Goal: Task Accomplishment & Management: Manage account settings

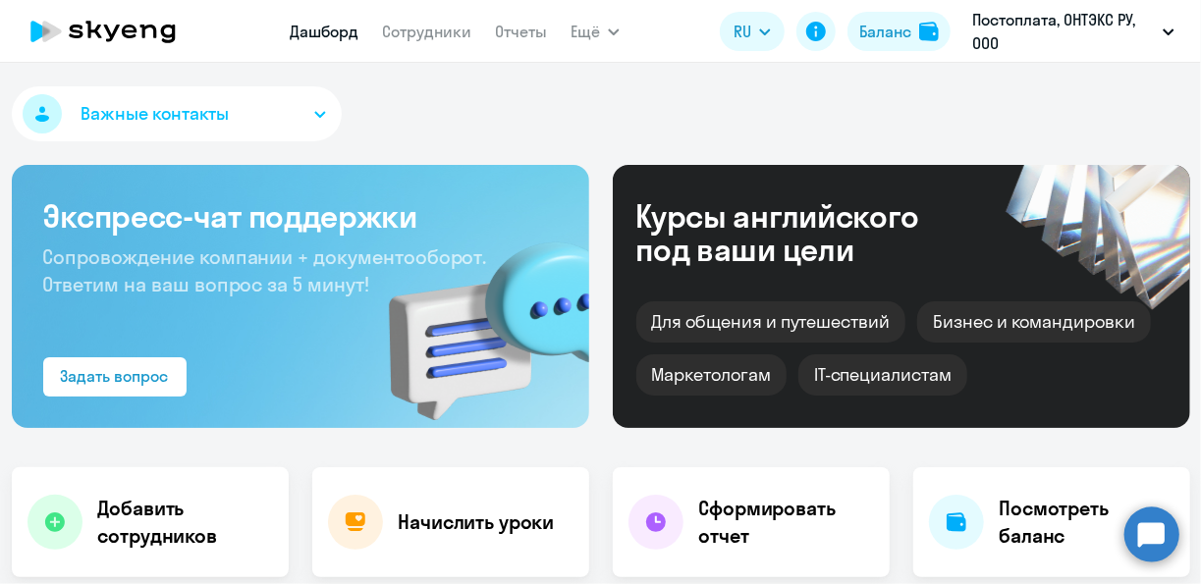
scroll to position [491, 0]
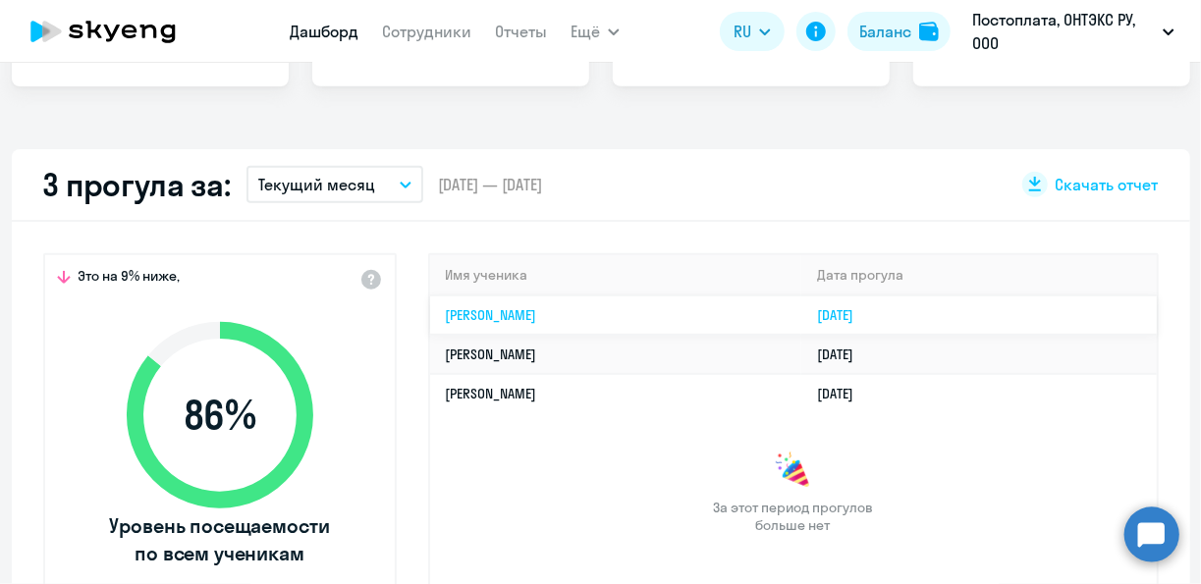
select select "30"
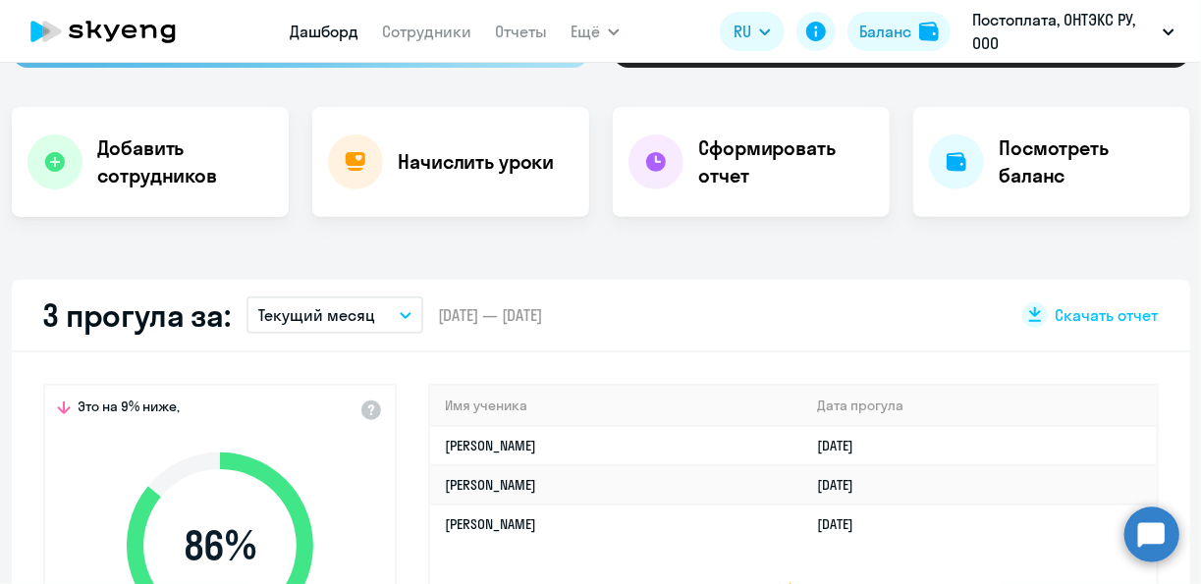
scroll to position [0, 0]
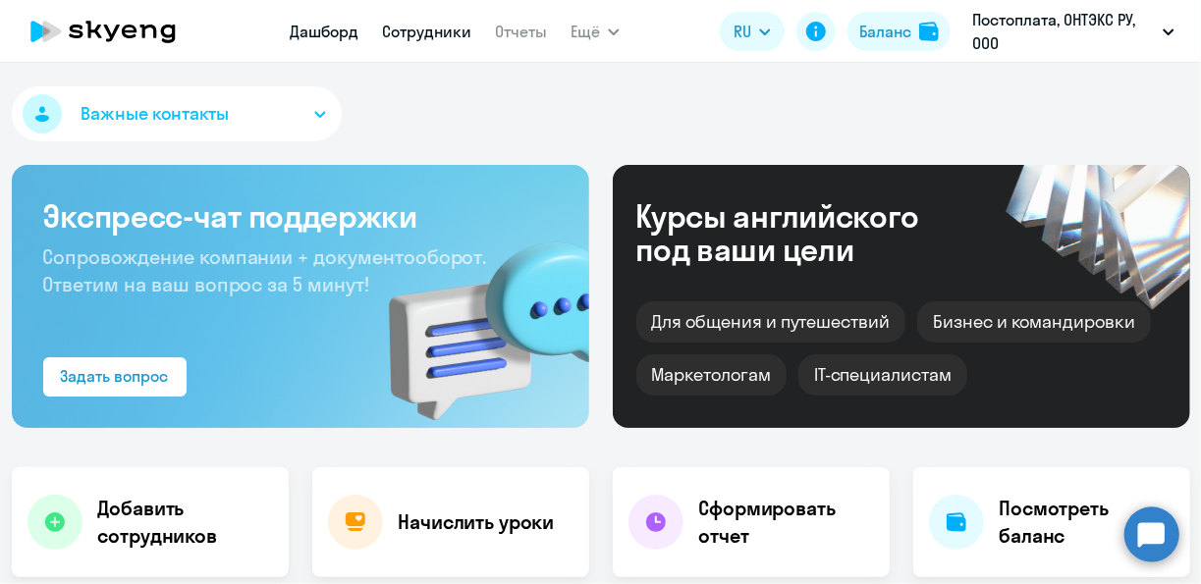
click at [420, 28] on link "Сотрудники" at bounding box center [426, 32] width 89 height 20
select select "30"
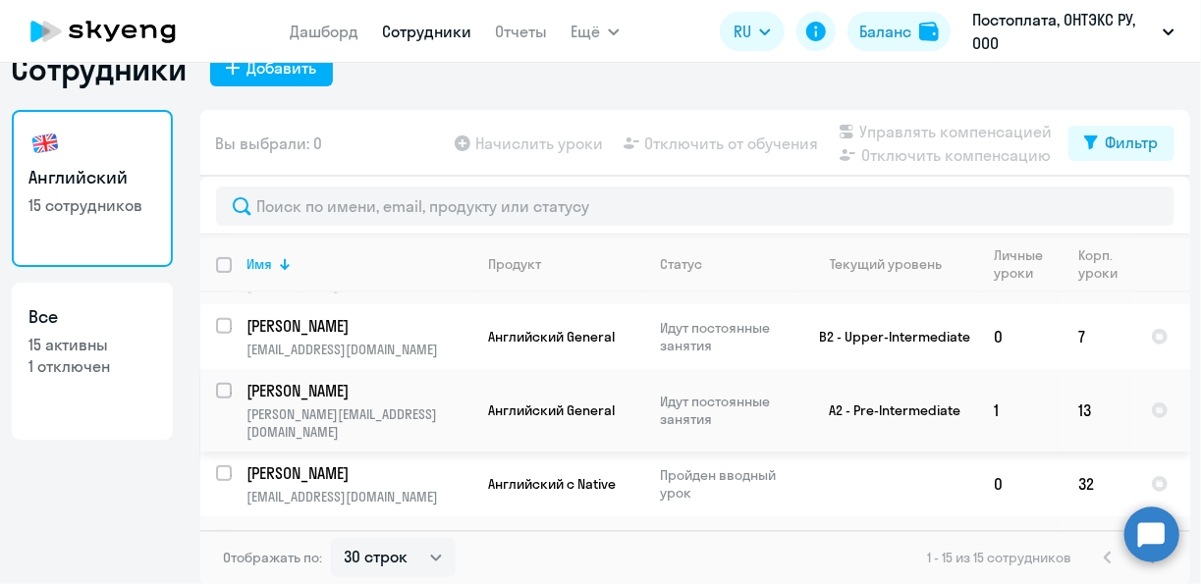
scroll to position [332, 0]
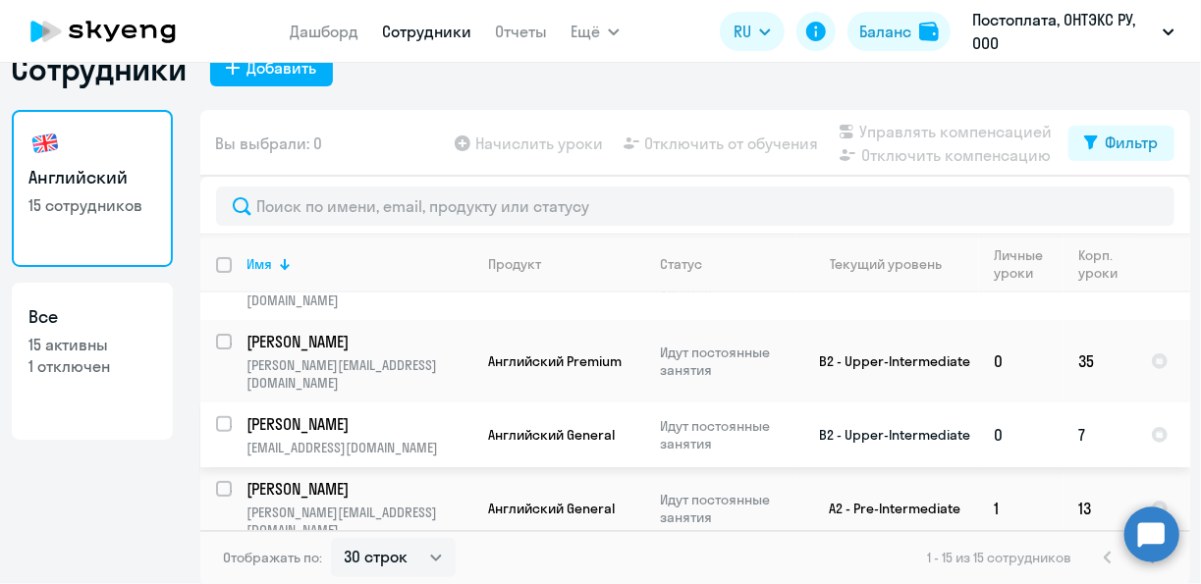
click at [1075, 403] on td "7" at bounding box center [1099, 435] width 72 height 65
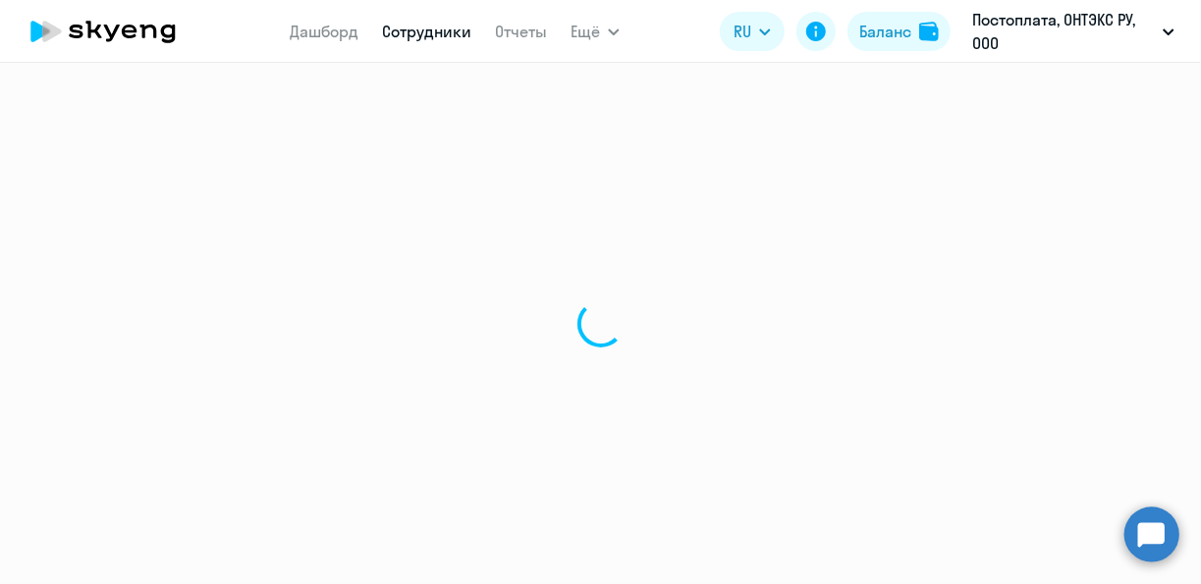
select select "english"
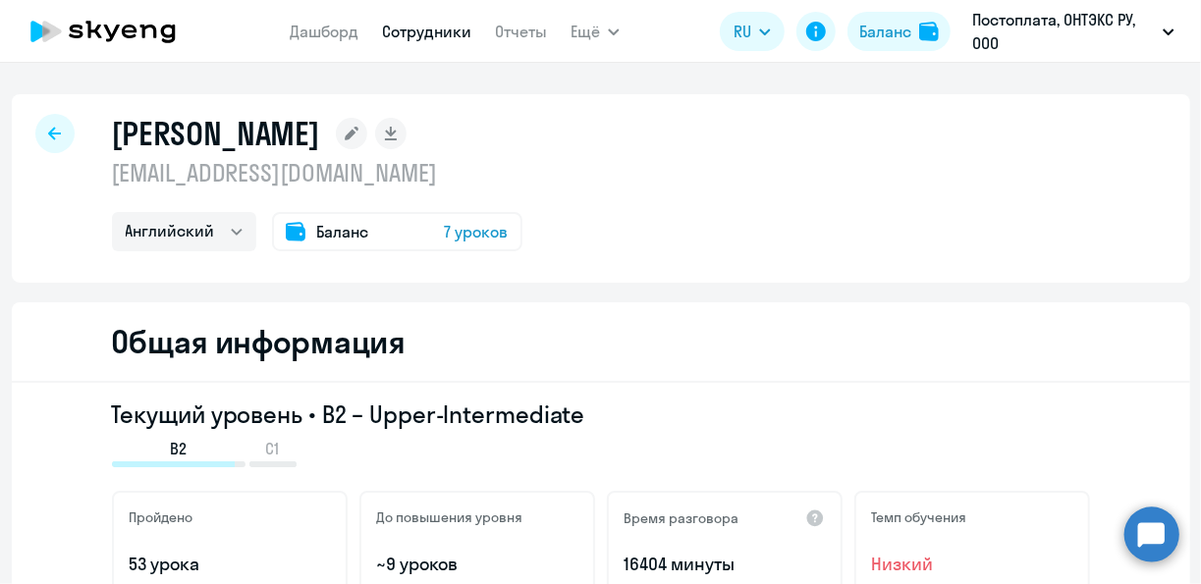
click at [488, 232] on span "7 уроков" at bounding box center [477, 232] width 64 height 24
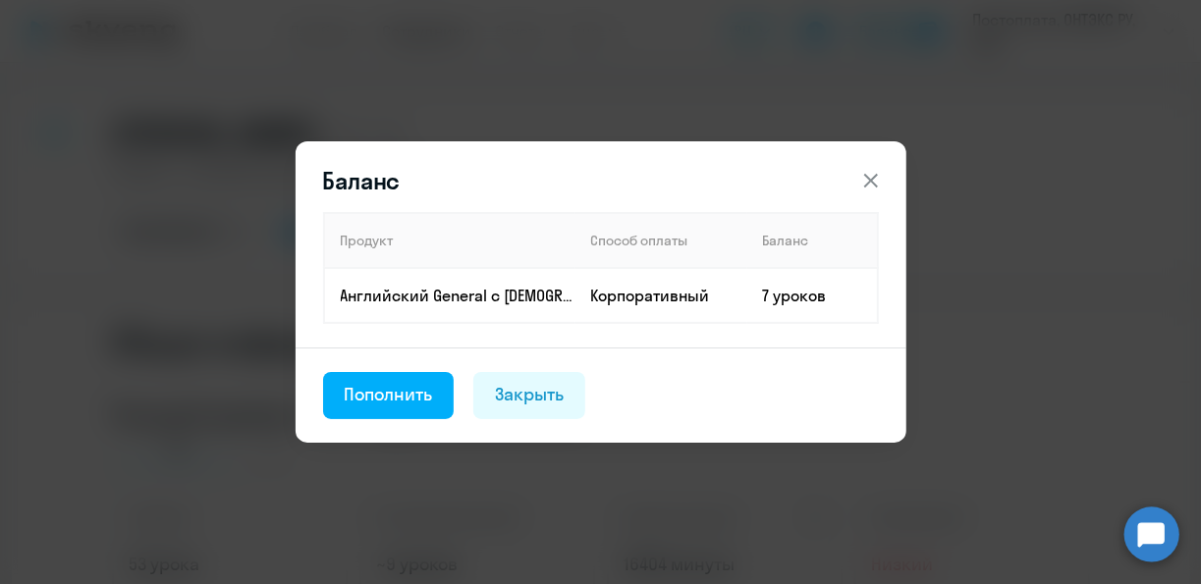
click at [352, 407] on button "Пополнить" at bounding box center [389, 395] width 132 height 47
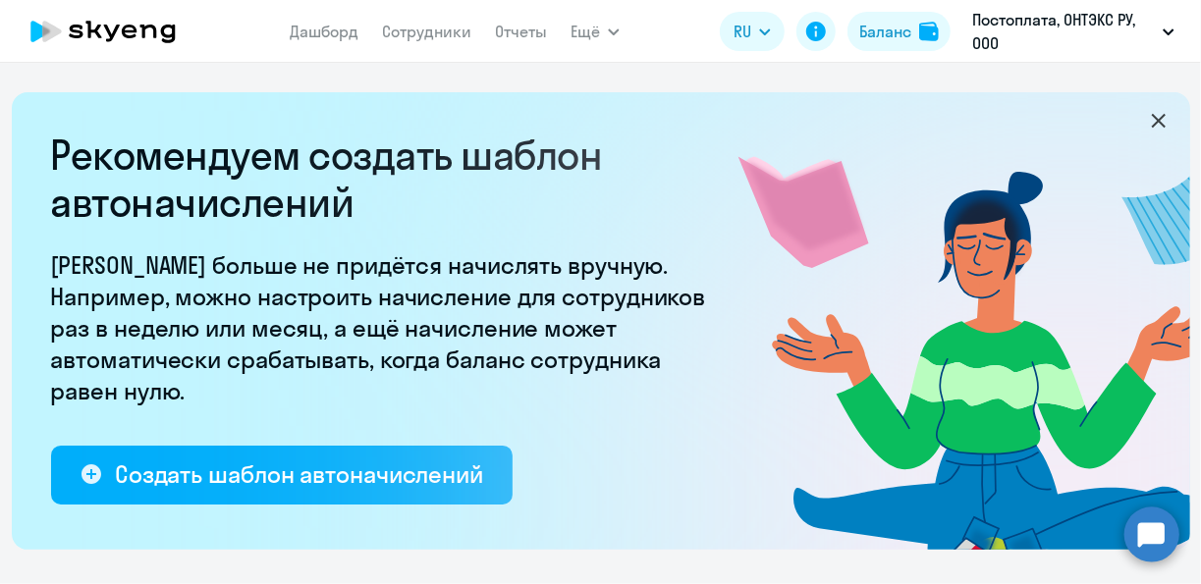
select select "10"
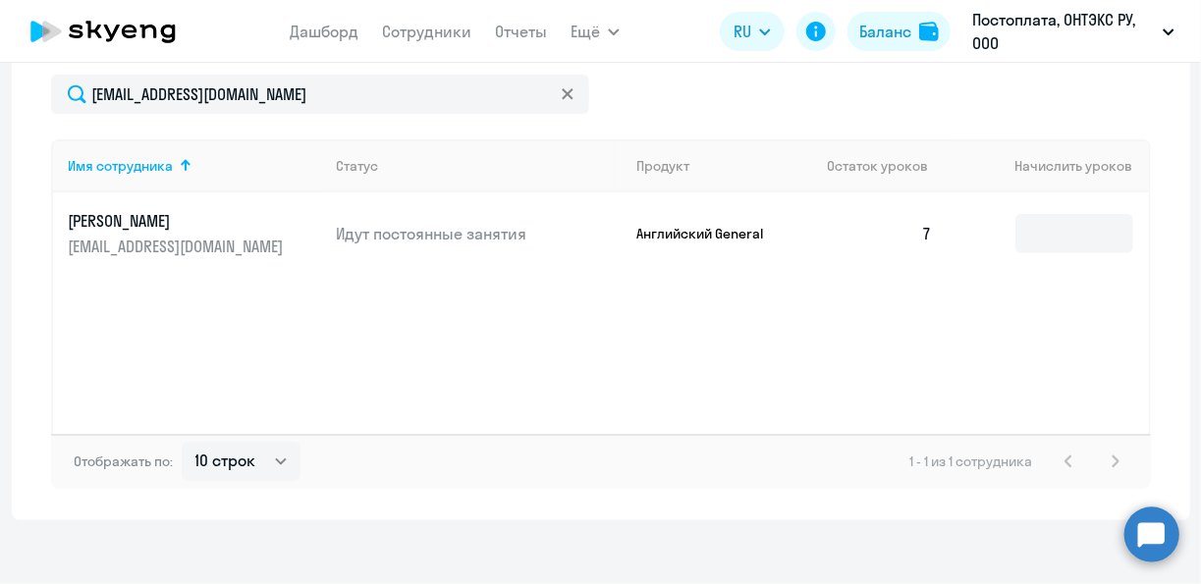
scroll to position [858, 0]
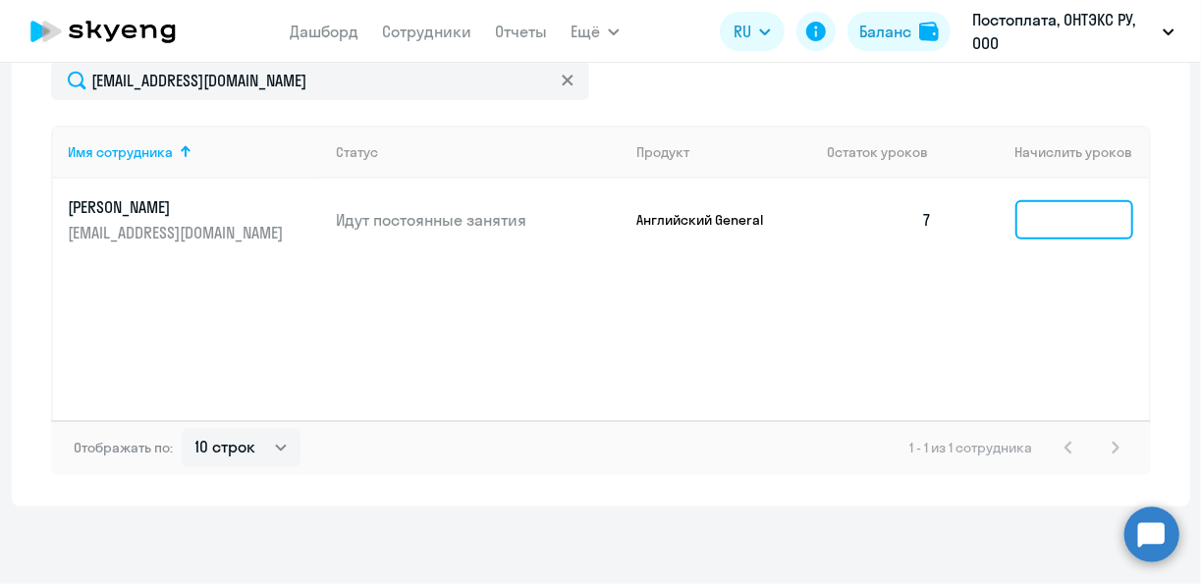
click at [1078, 217] on input at bounding box center [1074, 219] width 118 height 39
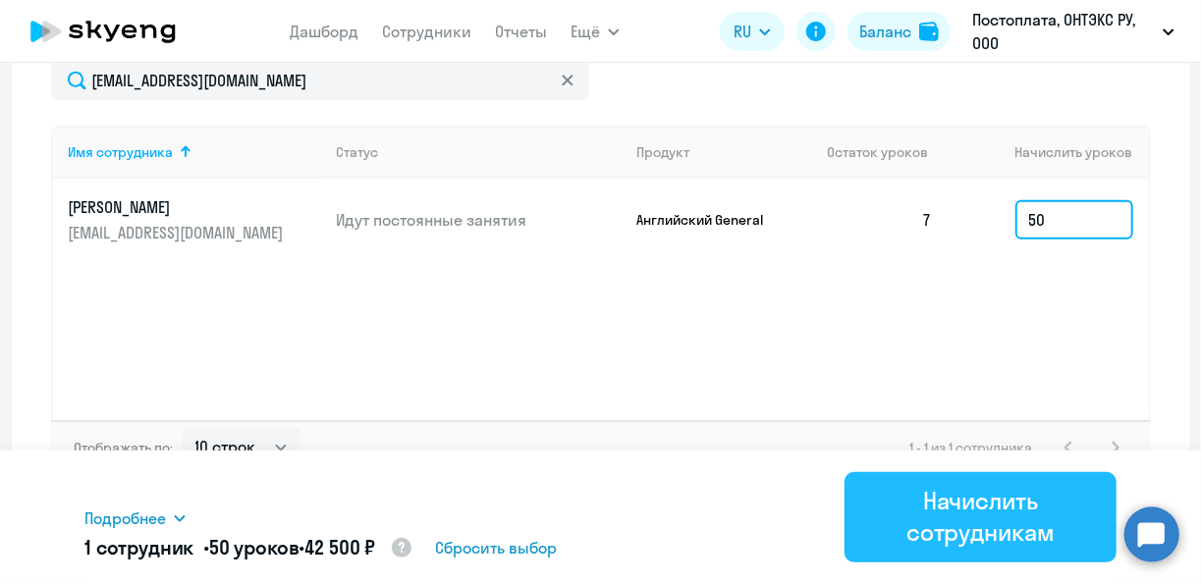
type input "50"
click at [940, 512] on div "Начислить сотрудникам" at bounding box center [980, 516] width 217 height 63
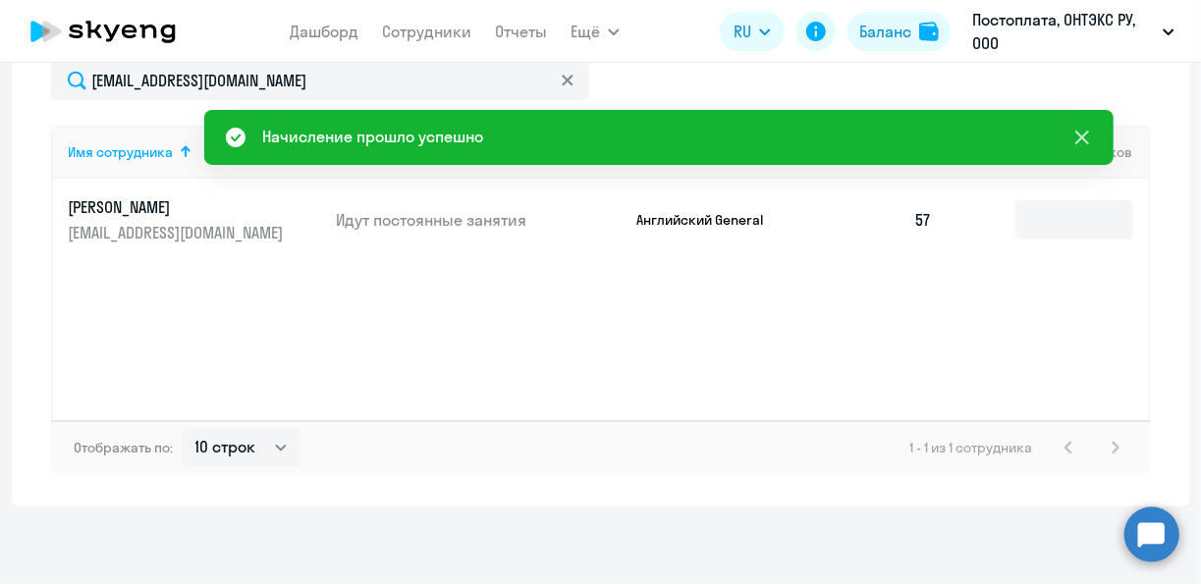
click at [1087, 146] on icon at bounding box center [1082, 138] width 24 height 24
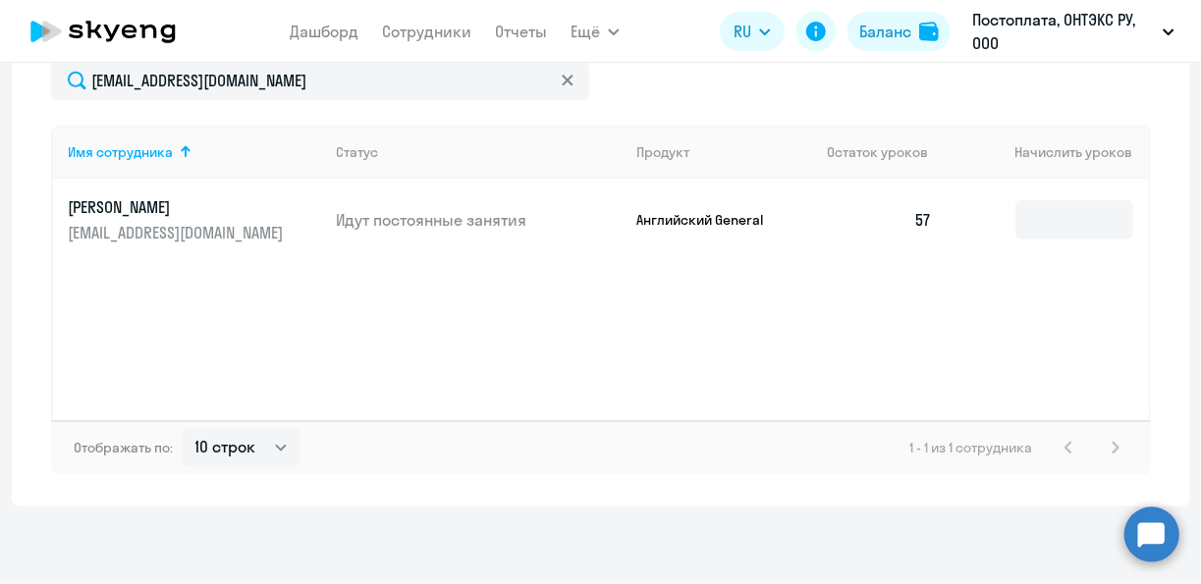
click at [455, 46] on nav "Дашборд Сотрудники Отчеты" at bounding box center [418, 31] width 257 height 39
click at [450, 40] on link "Сотрудники" at bounding box center [426, 32] width 89 height 20
select select "30"
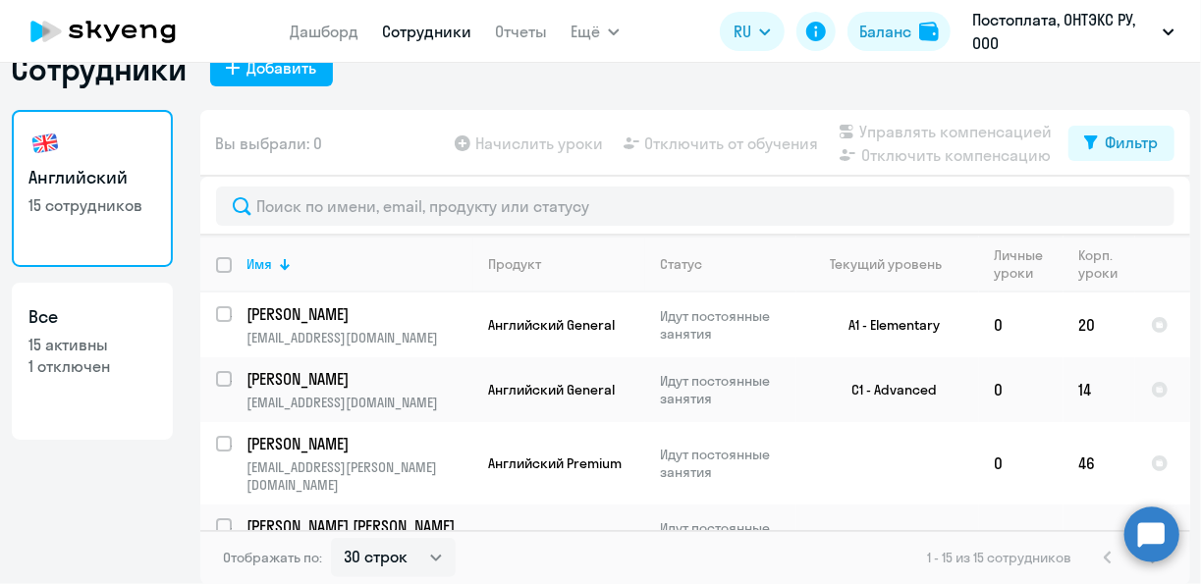
click at [47, 369] on p "1 отключен" at bounding box center [92, 366] width 126 height 22
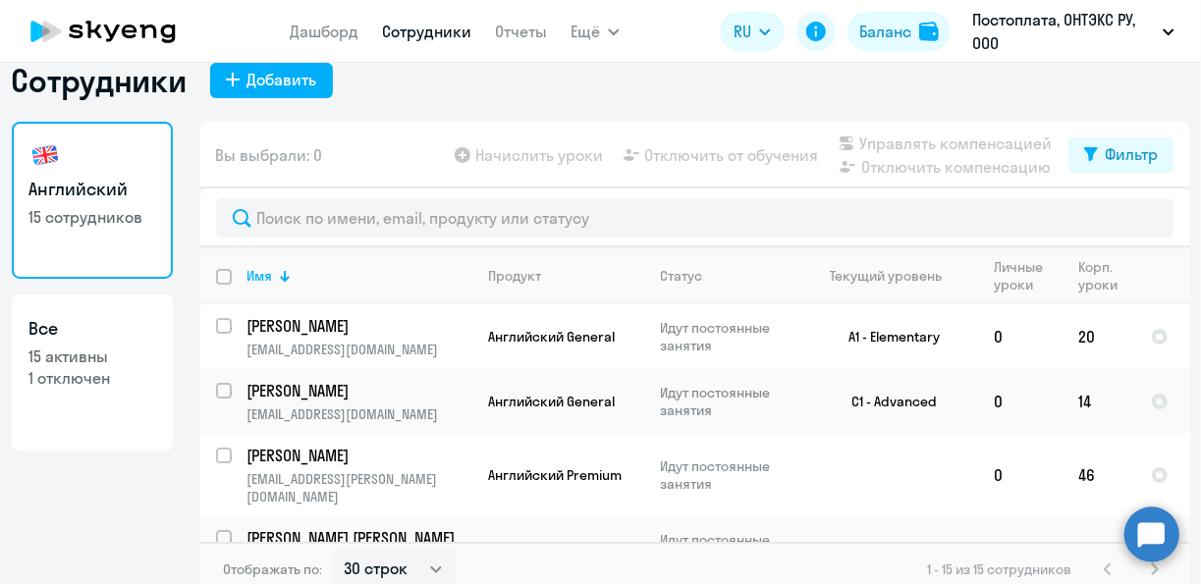
select select "30"
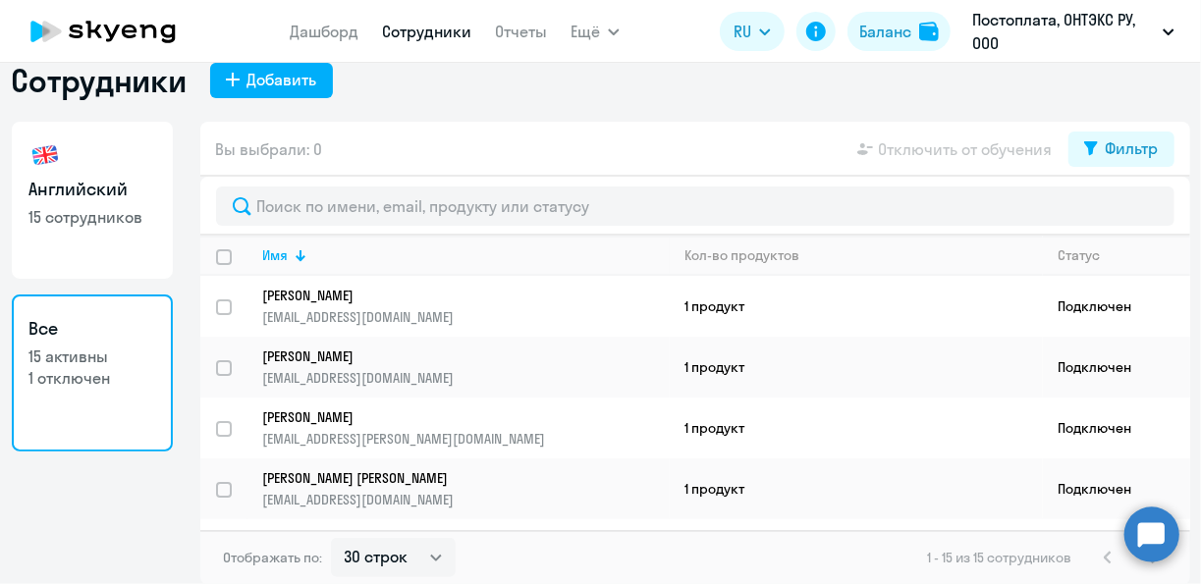
click at [47, 369] on p "1 отключен" at bounding box center [92, 378] width 126 height 22
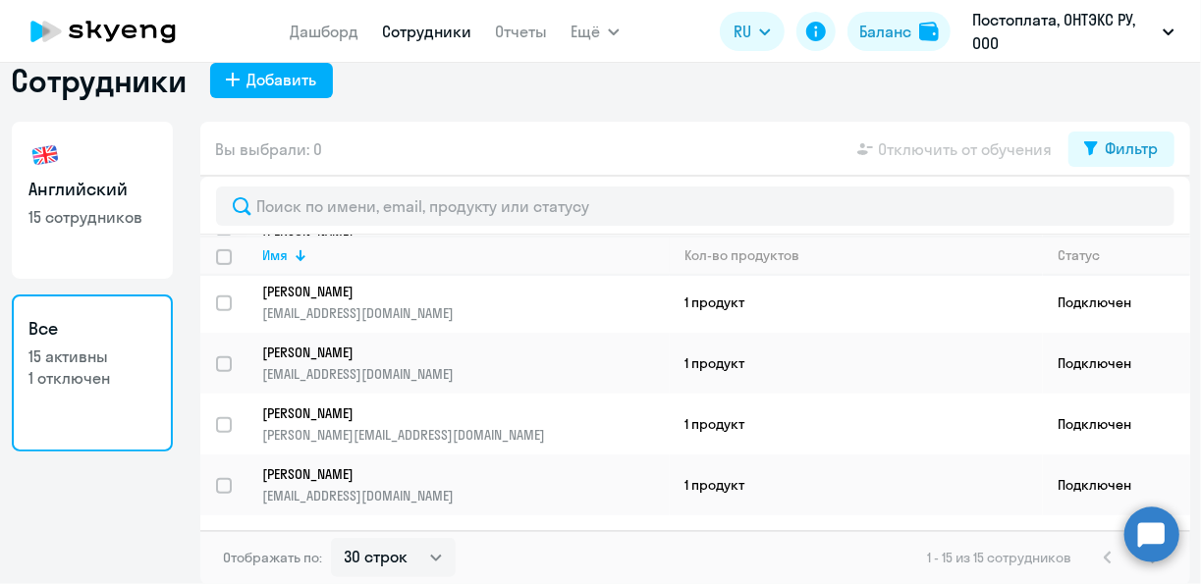
scroll to position [344, 0]
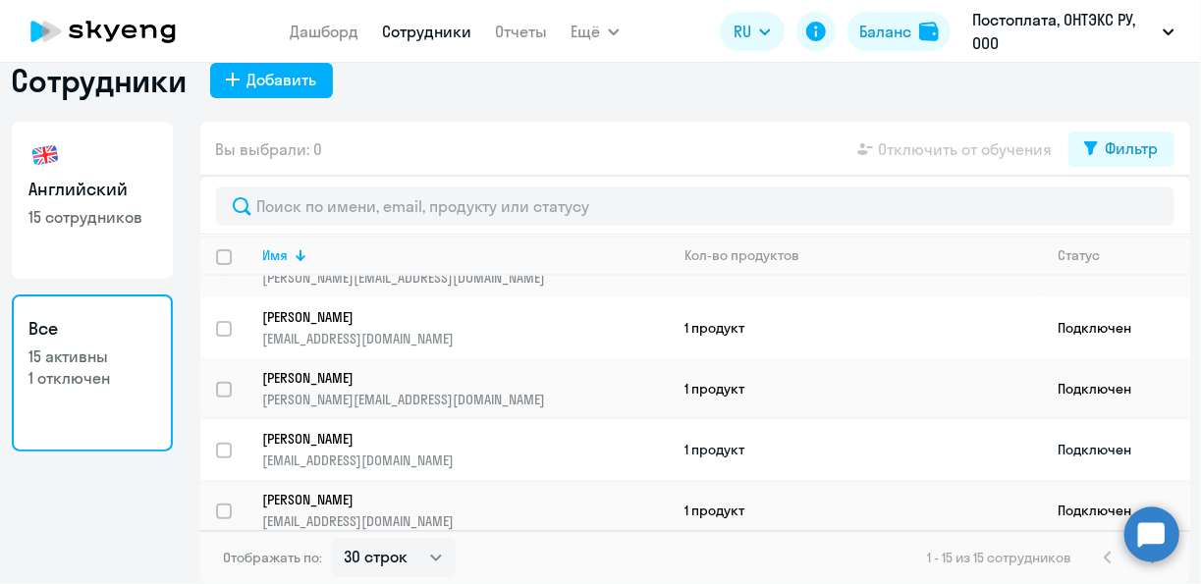
click at [279, 430] on p "Евгения" at bounding box center [452, 439] width 379 height 18
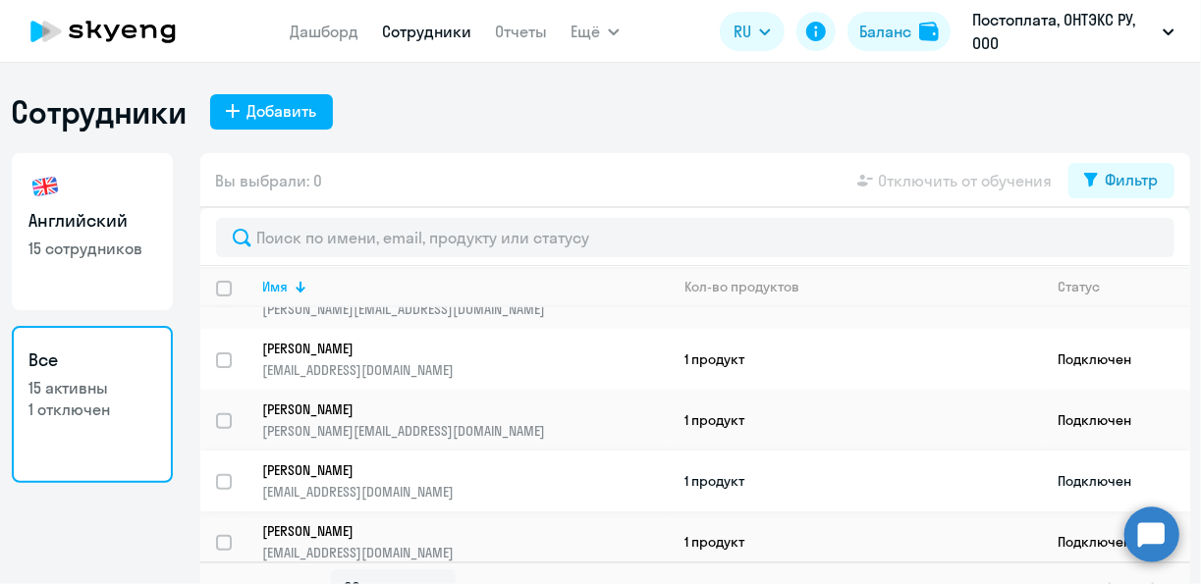
select select "english"
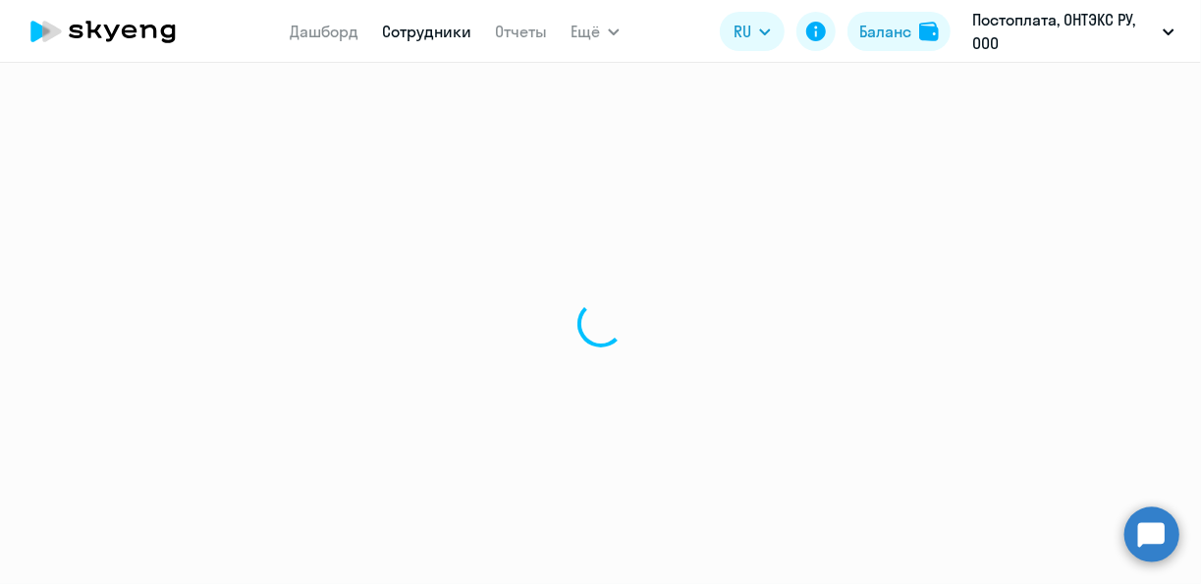
select select "30"
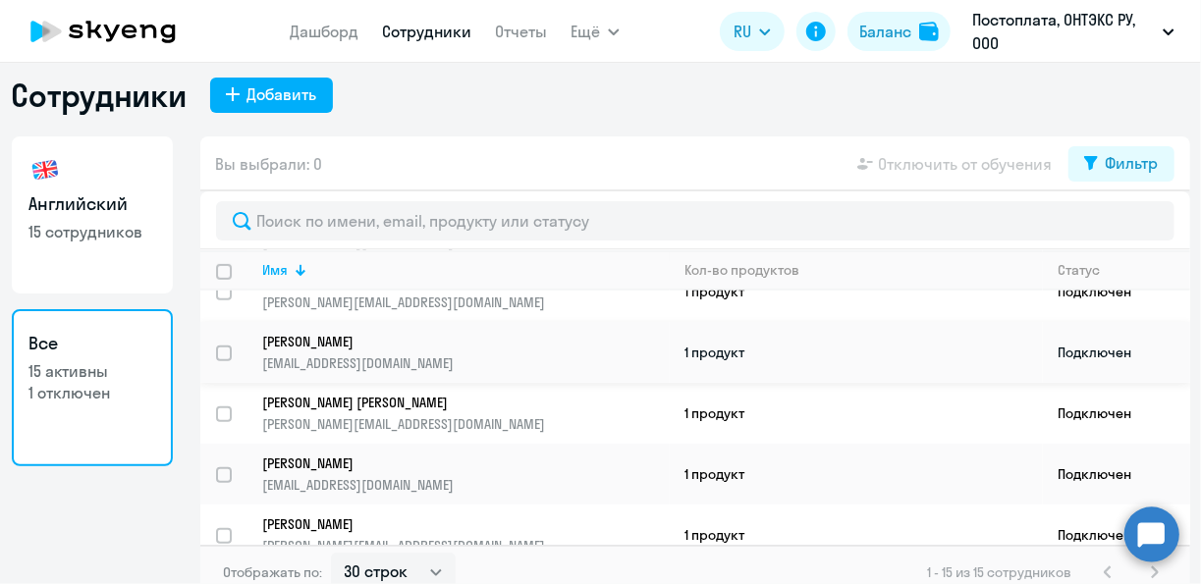
scroll to position [31, 0]
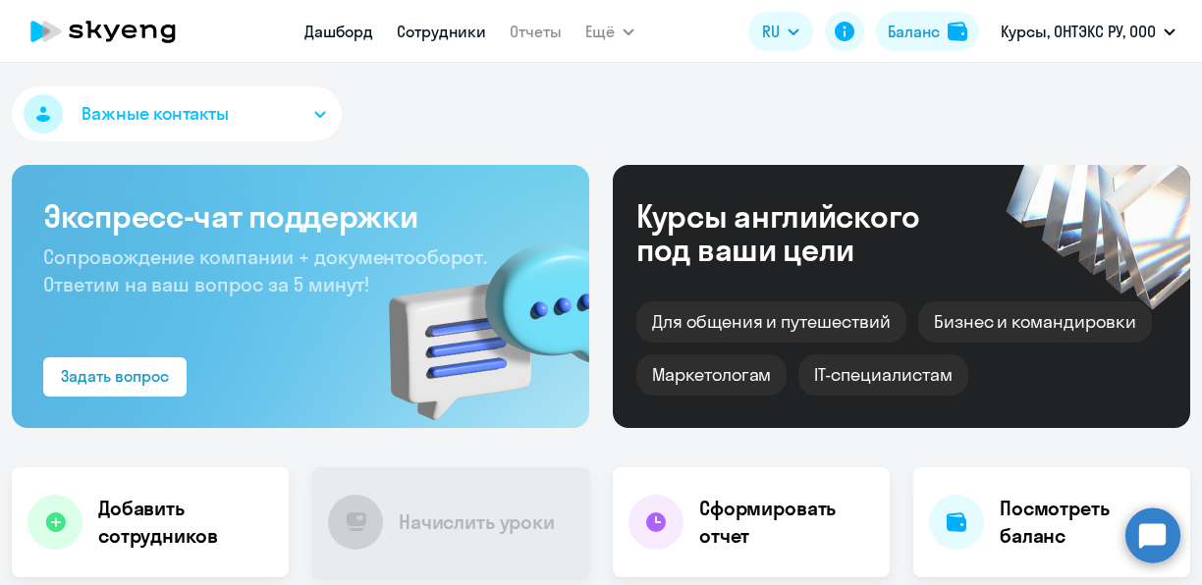
click at [432, 27] on link "Сотрудники" at bounding box center [441, 32] width 89 height 20
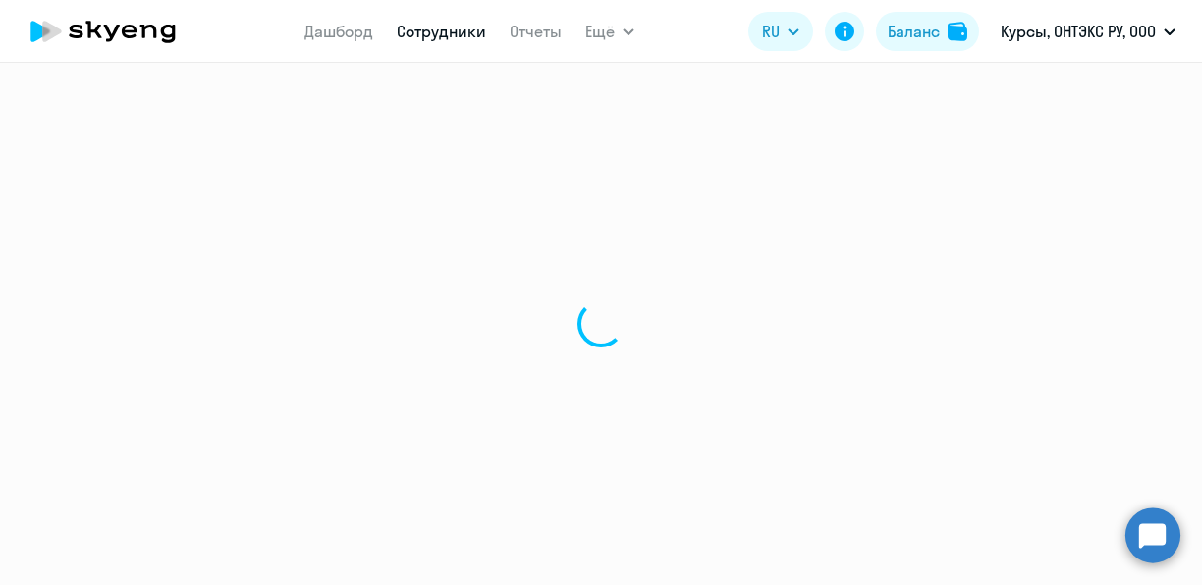
select select "30"
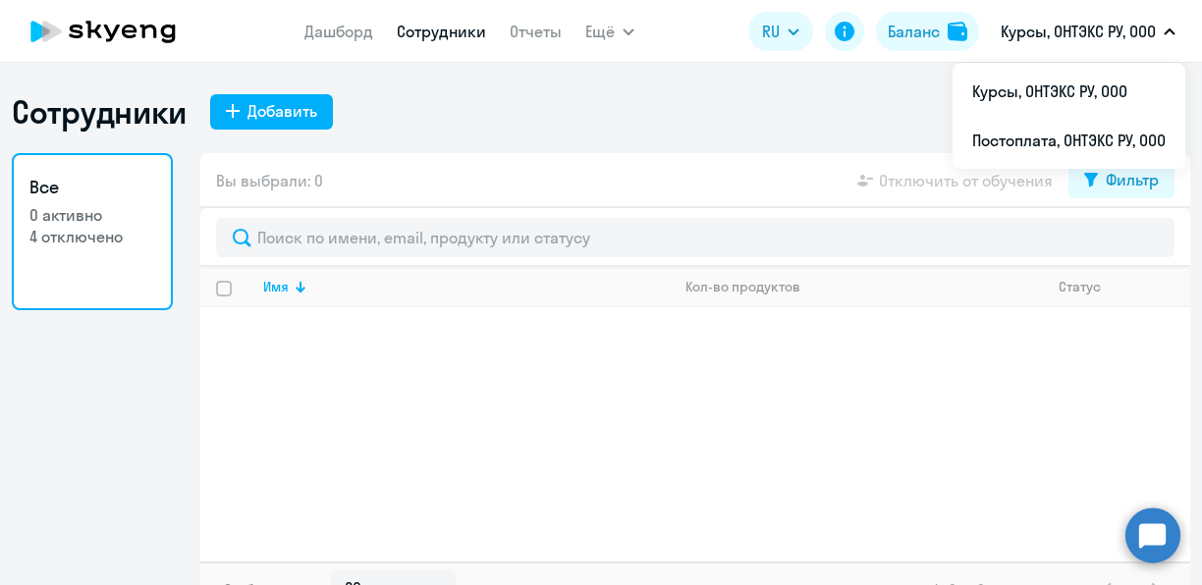
click at [104, 244] on p "4 отключено" at bounding box center [92, 237] width 126 height 22
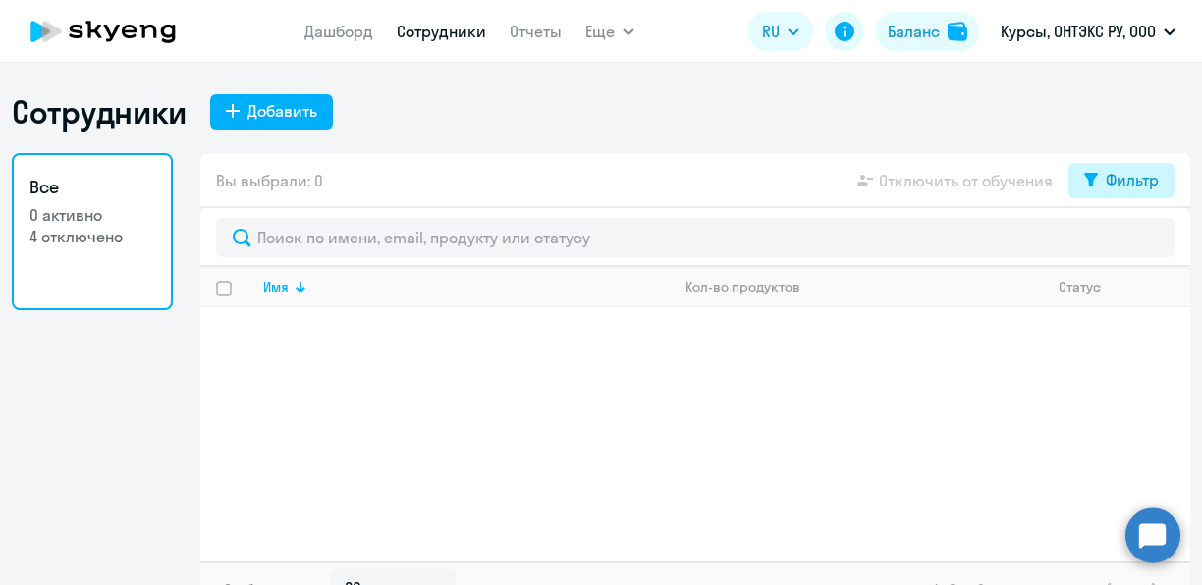
click at [1084, 183] on icon at bounding box center [1091, 180] width 14 height 14
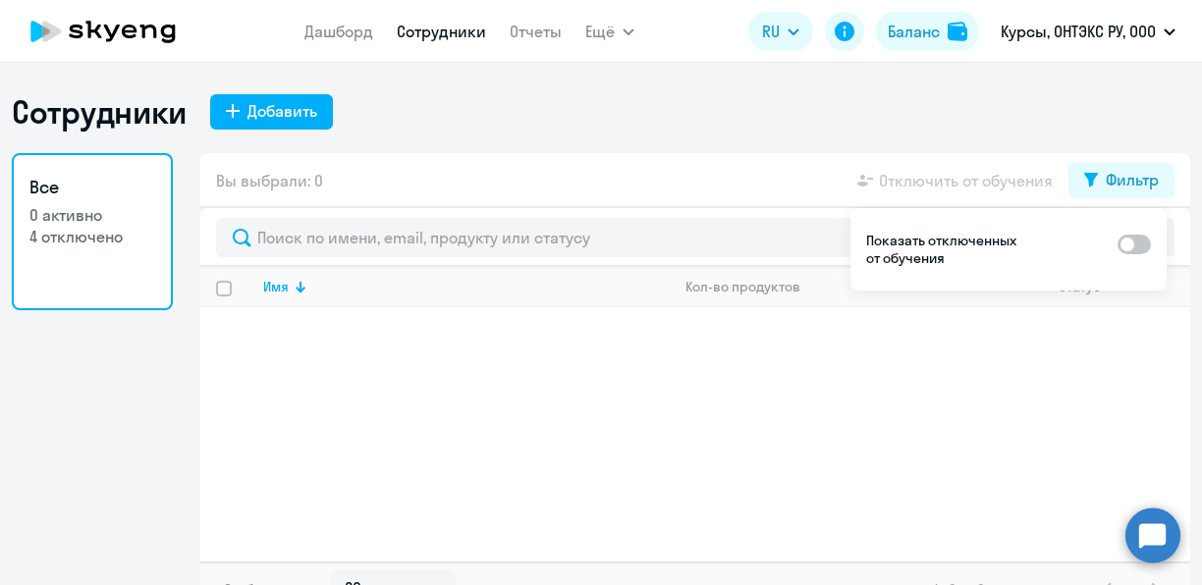
click at [1143, 249] on span at bounding box center [1133, 245] width 33 height 20
click at [1117, 244] on input "checkbox" at bounding box center [1116, 244] width 1 height 1
checkbox input "true"
